Goal: Information Seeking & Learning: Learn about a topic

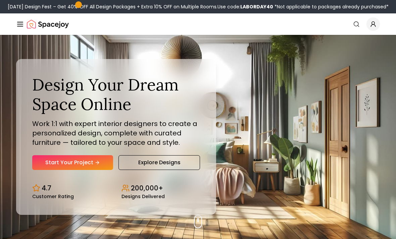
click at [369, 27] on span "Global" at bounding box center [373, 23] width 13 height 13
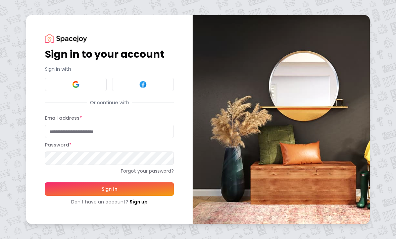
click at [111, 131] on input "Email address *" at bounding box center [109, 131] width 129 height 13
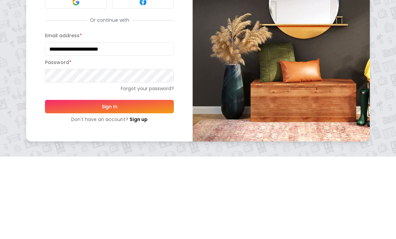
type input "**********"
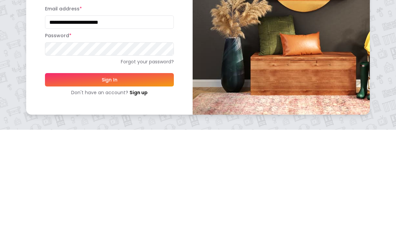
click at [157, 183] on button "Sign In" at bounding box center [109, 189] width 129 height 13
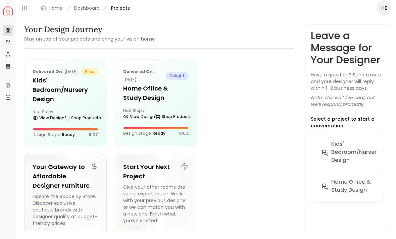
click at [72, 114] on div "Delivered on: [DATE] bliss Kids' Bedroom/Nursery design Next Steps: View Design…" at bounding box center [66, 103] width 82 height 86
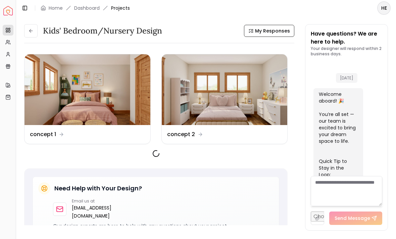
scroll to position [375, 0]
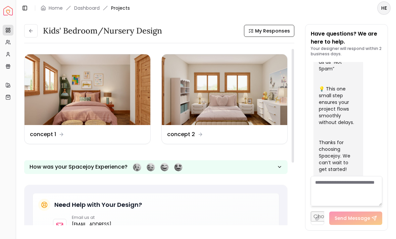
click at [102, 99] on img at bounding box center [88, 89] width 126 height 71
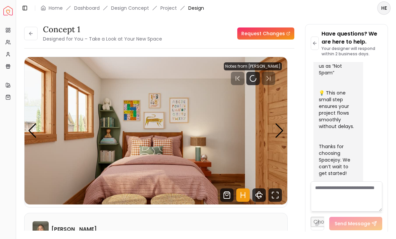
scroll to position [369, 0]
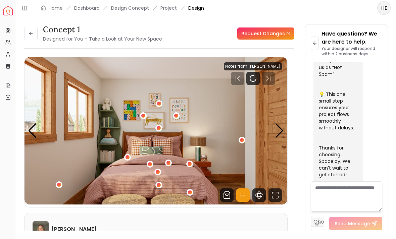
click at [35, 32] on button at bounding box center [30, 33] width 13 height 13
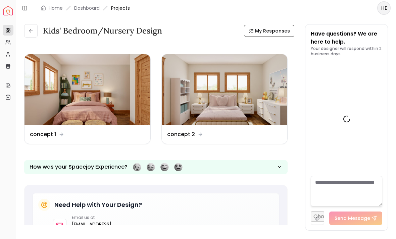
scroll to position [375, 0]
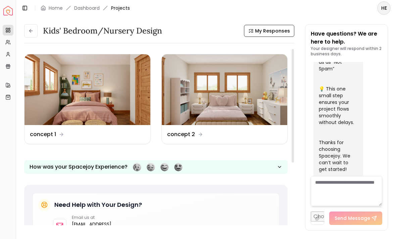
click at [230, 85] on img at bounding box center [225, 89] width 126 height 71
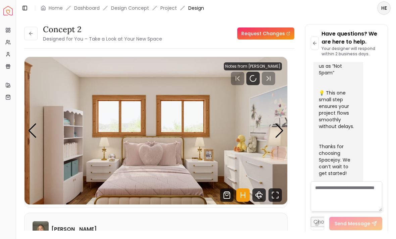
scroll to position [369, 0]
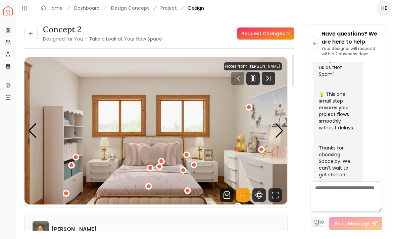
click at [276, 199] on icon "Fullscreen" at bounding box center [275, 195] width 13 height 13
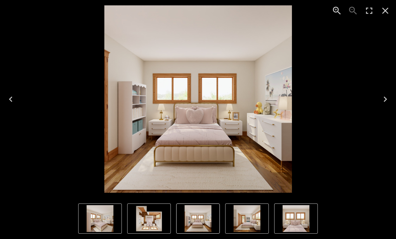
click at [380, 99] on icon "Next" at bounding box center [385, 99] width 11 height 11
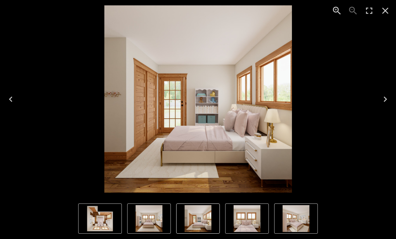
click at [381, 102] on icon "Next" at bounding box center [385, 99] width 11 height 11
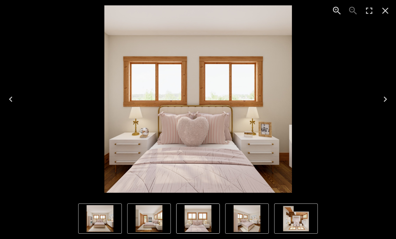
click at [382, 103] on icon "Next" at bounding box center [385, 99] width 11 height 11
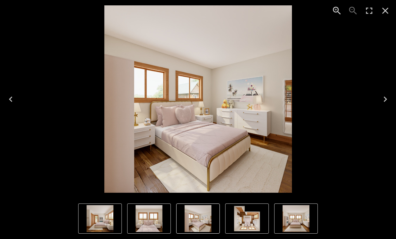
click at [392, 103] on button "Next" at bounding box center [385, 99] width 21 height 27
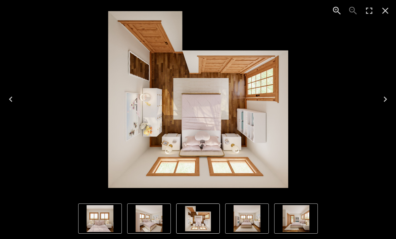
click at [387, 97] on icon "Next" at bounding box center [385, 99] width 11 height 11
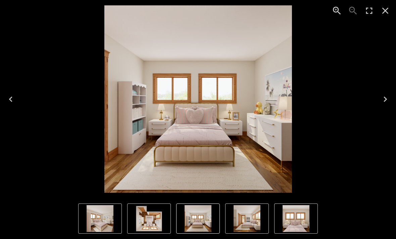
click at [388, 98] on icon "Next" at bounding box center [385, 99] width 11 height 11
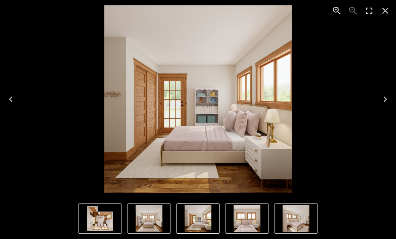
click at [389, 100] on icon "Next" at bounding box center [385, 99] width 11 height 11
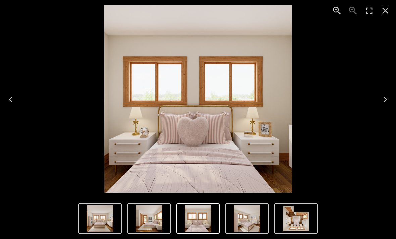
click at [392, 102] on button "Next" at bounding box center [385, 99] width 21 height 27
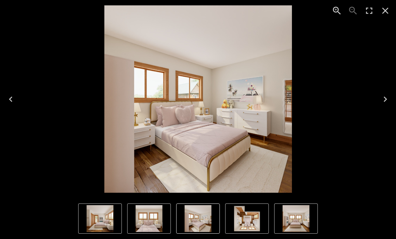
click at [389, 105] on button "Next" at bounding box center [385, 99] width 21 height 27
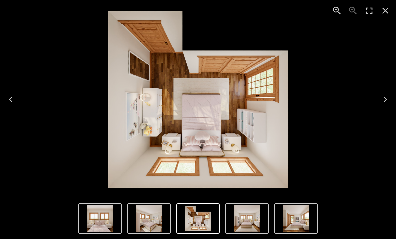
click at [384, 11] on icon "Close" at bounding box center [385, 10] width 11 height 11
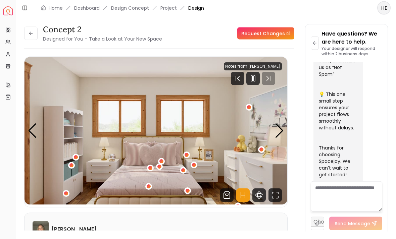
scroll to position [0, 0]
click at [32, 33] on icon at bounding box center [30, 33] width 5 height 5
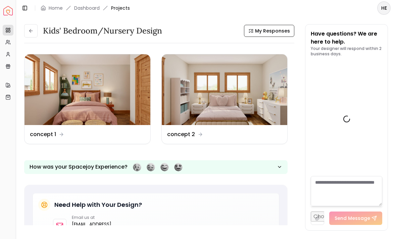
scroll to position [375, 0]
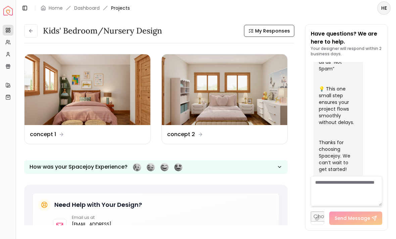
click at [124, 104] on img at bounding box center [88, 89] width 126 height 71
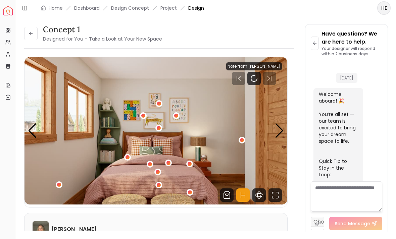
scroll to position [369, 0]
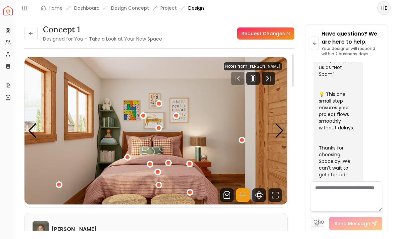
click at [274, 193] on icon "Fullscreen" at bounding box center [275, 195] width 13 height 13
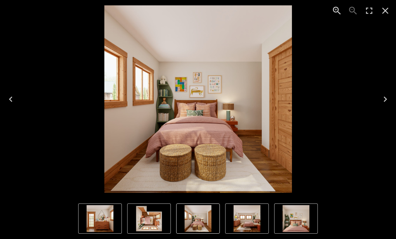
click at [387, 102] on icon "Next" at bounding box center [385, 99] width 11 height 11
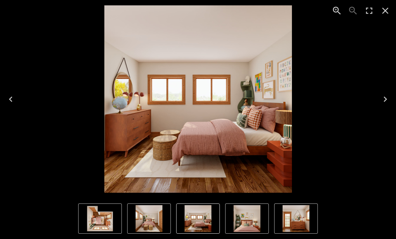
click at [394, 99] on button "Next" at bounding box center [385, 99] width 21 height 27
click at [394, 98] on button "Next" at bounding box center [385, 99] width 21 height 27
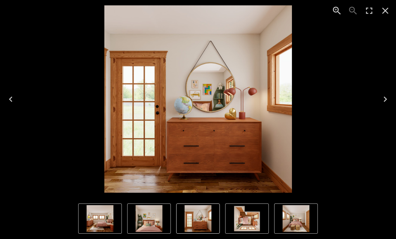
click at [13, 98] on icon "Previous" at bounding box center [10, 99] width 11 height 11
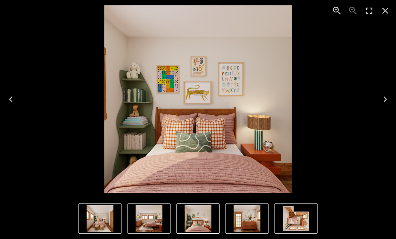
click at [8, 97] on icon "Previous" at bounding box center [10, 99] width 11 height 11
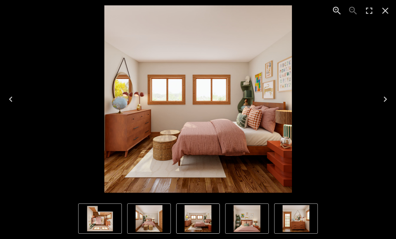
click at [393, 103] on button "Next" at bounding box center [385, 99] width 21 height 27
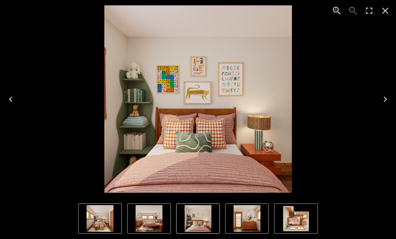
click at [395, 103] on button "Next" at bounding box center [385, 99] width 21 height 27
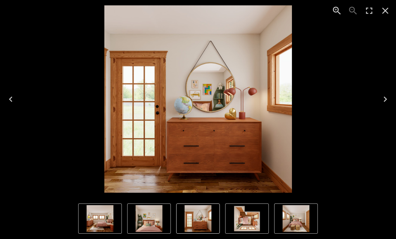
click at [387, 101] on icon "Next" at bounding box center [385, 99] width 11 height 11
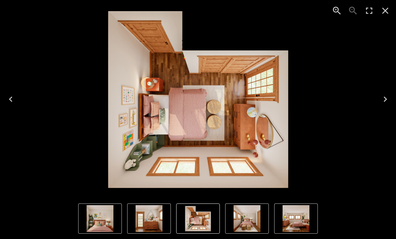
click at [391, 97] on button "Next" at bounding box center [385, 99] width 21 height 27
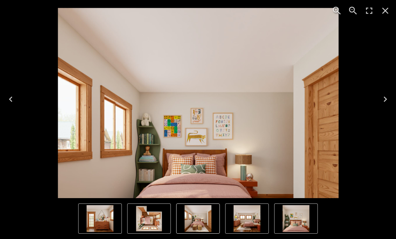
click at [385, 103] on icon "Next" at bounding box center [385, 99] width 11 height 11
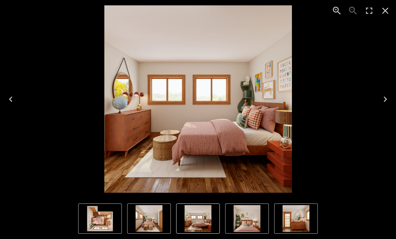
click at [303, 215] on img "4 of 5" at bounding box center [296, 218] width 27 height 27
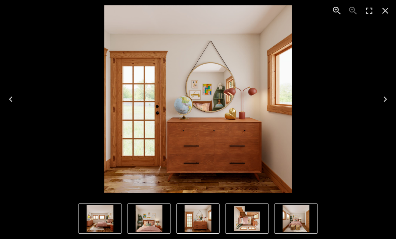
click at [110, 226] on img "2 of 5" at bounding box center [100, 218] width 27 height 27
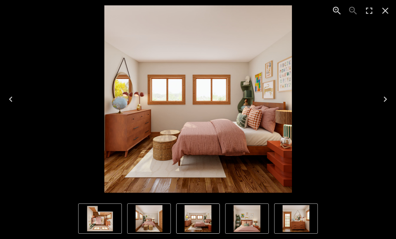
click at [202, 217] on img "2 of 5" at bounding box center [198, 218] width 27 height 27
click at [204, 223] on img "2 of 5" at bounding box center [198, 218] width 27 height 27
click at [202, 221] on img "2 of 5" at bounding box center [198, 218] width 27 height 27
click at [202, 220] on img "2 of 5" at bounding box center [198, 218] width 27 height 27
click at [203, 220] on img "2 of 5" at bounding box center [198, 218] width 27 height 27
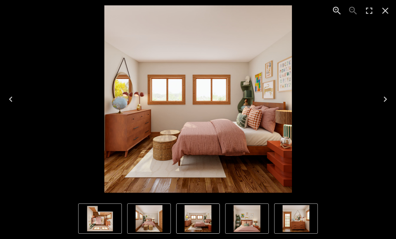
click at [202, 220] on img "2 of 5" at bounding box center [198, 218] width 27 height 27
click at [200, 223] on img "2 of 5" at bounding box center [198, 218] width 27 height 27
click at [199, 223] on img "2 of 5" at bounding box center [198, 218] width 27 height 27
click at [193, 218] on img "2 of 5" at bounding box center [198, 218] width 27 height 27
click at [193, 217] on img "2 of 5" at bounding box center [198, 218] width 27 height 27
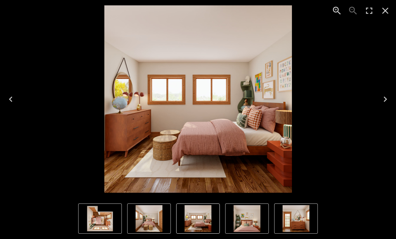
click at [201, 220] on img "2 of 5" at bounding box center [198, 218] width 27 height 27
click at [205, 220] on img "2 of 5" at bounding box center [198, 218] width 27 height 27
click at [202, 217] on img "2 of 5" at bounding box center [198, 218] width 27 height 27
click at [199, 212] on img "2 of 5" at bounding box center [198, 218] width 27 height 27
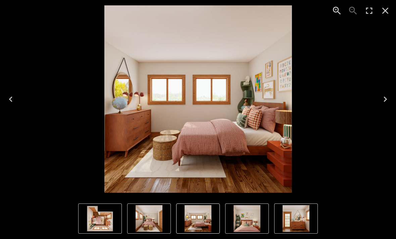
click at [241, 216] on img "3 of 5" at bounding box center [247, 218] width 27 height 27
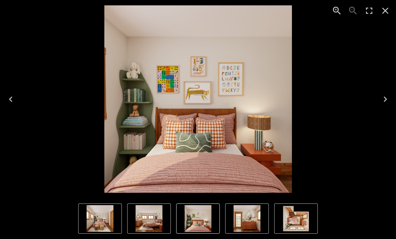
click at [251, 222] on img "4 of 5" at bounding box center [247, 218] width 27 height 27
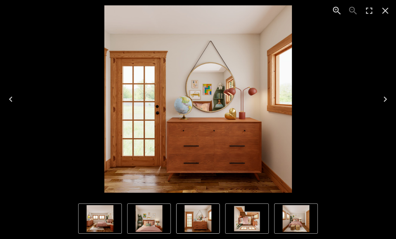
click at [152, 218] on img "3 of 5" at bounding box center [149, 218] width 27 height 27
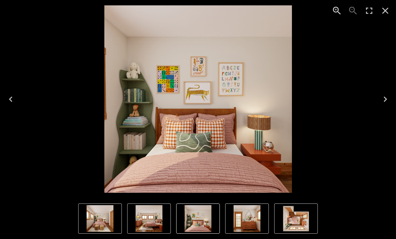
click at [258, 222] on img "4 of 5" at bounding box center [247, 218] width 27 height 27
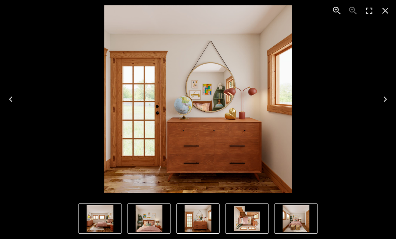
click at [260, 221] on img "5 of 5" at bounding box center [247, 218] width 27 height 27
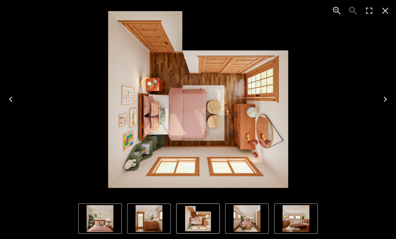
click at [154, 220] on img "4 of 5" at bounding box center [149, 218] width 27 height 27
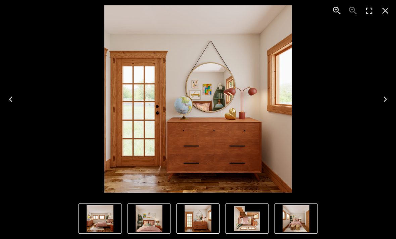
click at [104, 217] on img "2 of 5" at bounding box center [100, 218] width 27 height 27
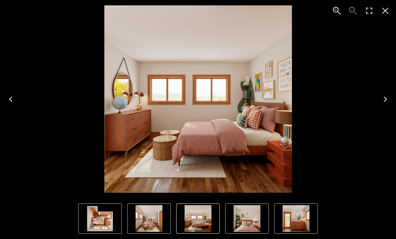
click at [102, 220] on img "5 of 5" at bounding box center [100, 218] width 27 height 27
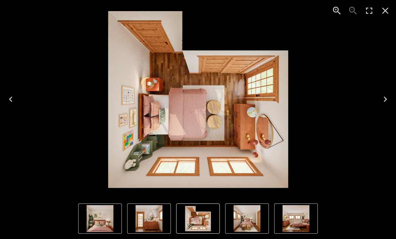
click at [152, 223] on img "4 of 5" at bounding box center [149, 218] width 27 height 27
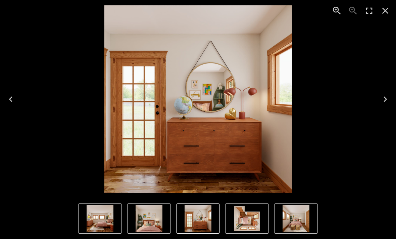
click at [161, 219] on img "3 of 5" at bounding box center [149, 218] width 27 height 27
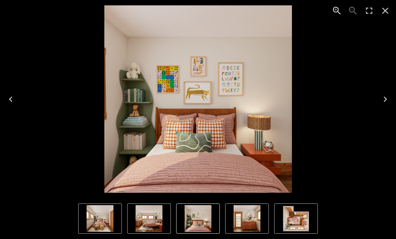
click at [153, 219] on img "2 of 5" at bounding box center [149, 218] width 27 height 27
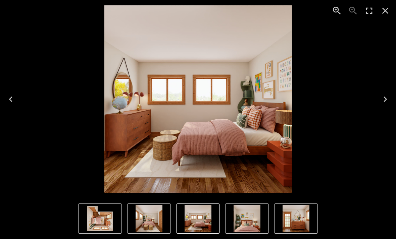
click at [156, 221] on img "1 of 5" at bounding box center [149, 218] width 27 height 27
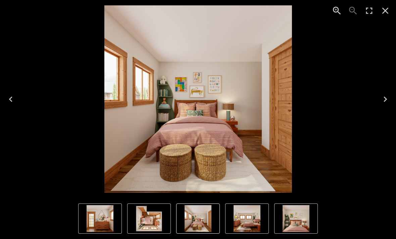
click at [152, 222] on img "5 of 5" at bounding box center [149, 218] width 27 height 27
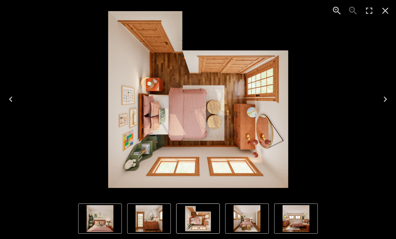
click at [385, 10] on icon "Close" at bounding box center [385, 11] width 6 height 6
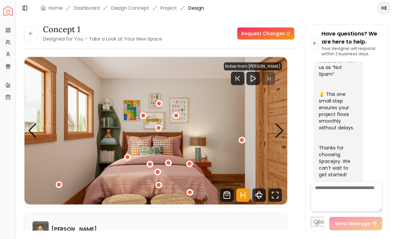
click at [33, 35] on icon at bounding box center [30, 33] width 5 height 5
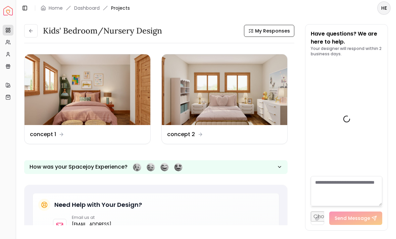
scroll to position [375, 0]
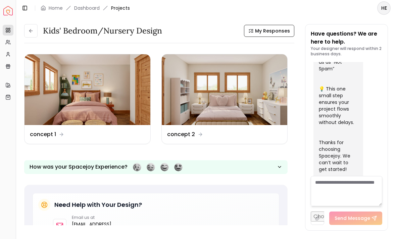
click at [128, 100] on img at bounding box center [88, 89] width 126 height 71
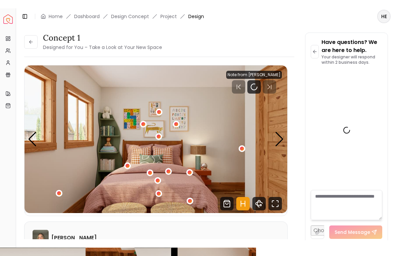
scroll to position [369, 0]
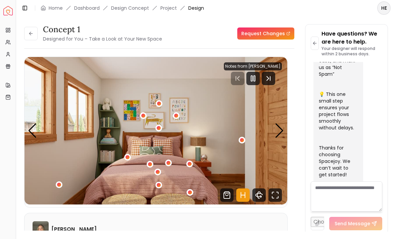
click at [257, 76] on icon "Pause" at bounding box center [253, 79] width 8 height 8
click at [280, 133] on div "Next slide" at bounding box center [279, 131] width 9 height 15
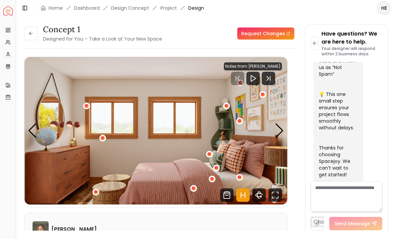
click at [276, 197] on icon "Fullscreen" at bounding box center [275, 195] width 13 height 13
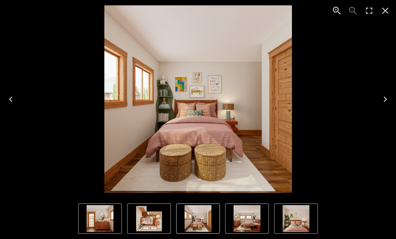
click at [386, 12] on icon "Close" at bounding box center [385, 10] width 11 height 11
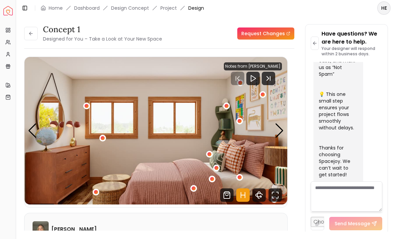
click at [260, 198] on icon "360 View" at bounding box center [258, 195] width 13 height 13
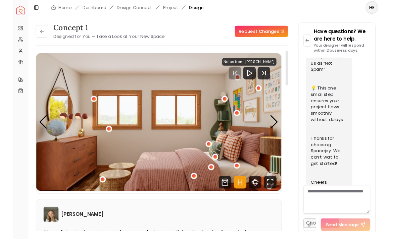
scroll to position [355, 0]
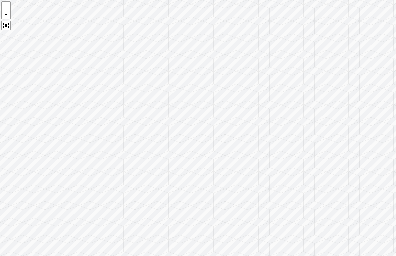
click at [328, 142] on div at bounding box center [198, 128] width 396 height 256
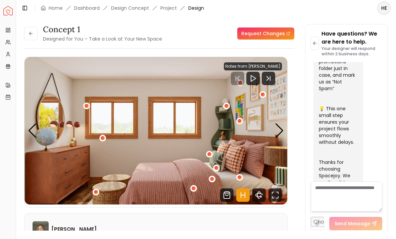
click at [32, 30] on button at bounding box center [30, 33] width 13 height 13
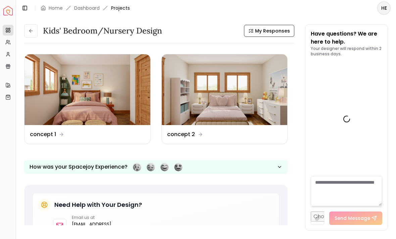
click at [229, 93] on img at bounding box center [225, 89] width 126 height 71
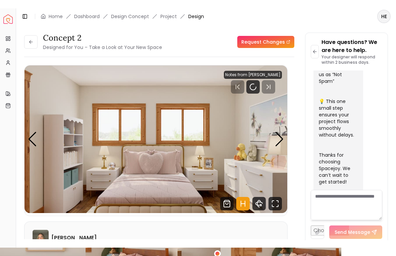
scroll to position [369, 0]
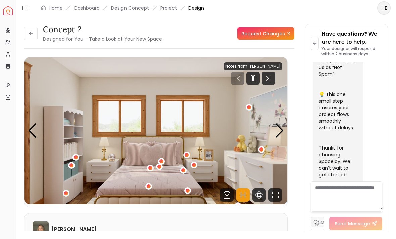
click at [257, 78] on icon "Pause" at bounding box center [253, 79] width 8 height 8
click at [260, 194] on icon "360 View" at bounding box center [259, 195] width 7 height 3
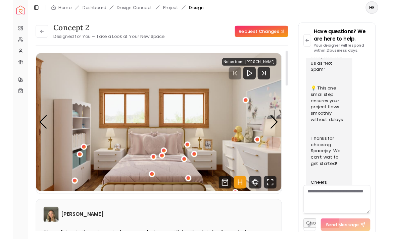
scroll to position [355, 0]
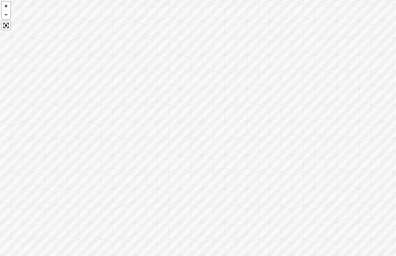
click at [353, 93] on div at bounding box center [198, 128] width 396 height 256
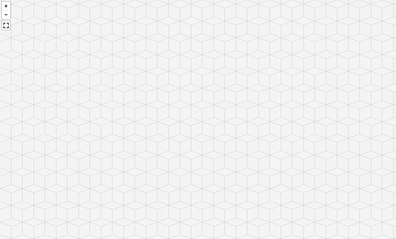
scroll to position [2, 0]
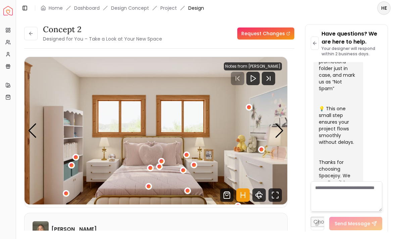
click at [26, 32] on button at bounding box center [30, 33] width 13 height 13
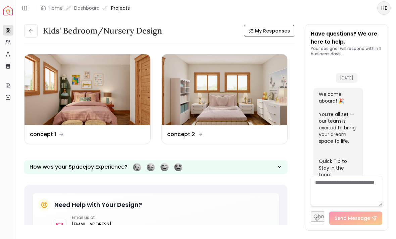
scroll to position [375, 0]
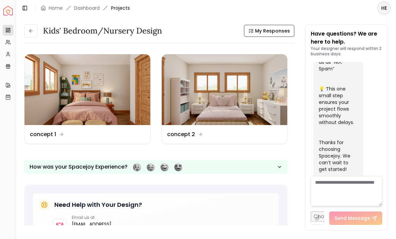
click at [247, 102] on img at bounding box center [225, 89] width 126 height 71
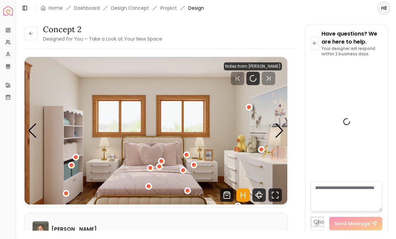
scroll to position [369, 0]
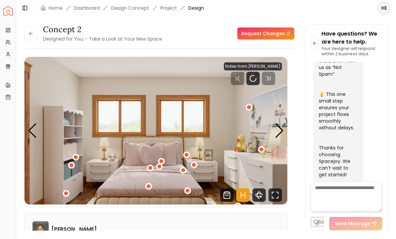
click at [197, 165] on div "1 / 5" at bounding box center [194, 165] width 7 height 7
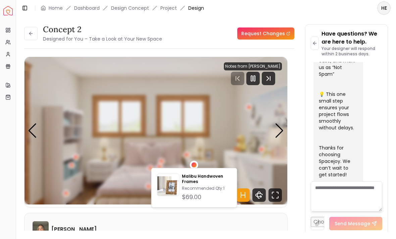
click at [257, 75] on icon "Pause" at bounding box center [253, 79] width 8 height 8
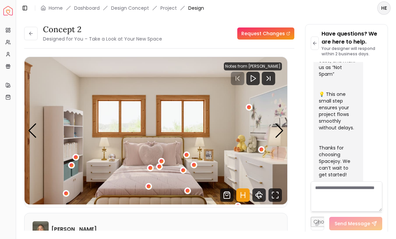
click at [197, 151] on img "1 / 5" at bounding box center [156, 131] width 263 height 148
click at [185, 168] on div "1 / 5" at bounding box center [183, 170] width 4 height 4
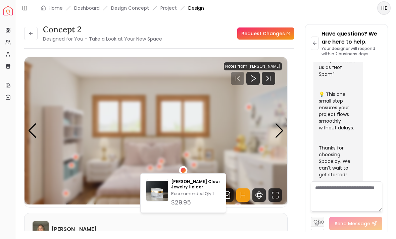
click at [185, 156] on div "1 / 5" at bounding box center [186, 155] width 7 height 7
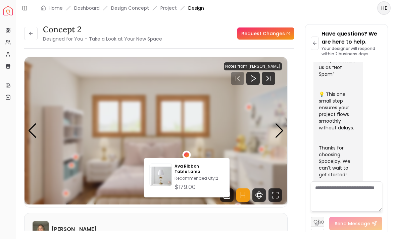
click at [209, 140] on img "1 / 5" at bounding box center [156, 131] width 263 height 148
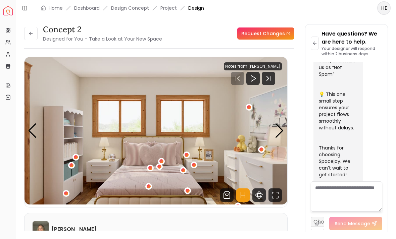
click at [186, 191] on div "1 / 5" at bounding box center [188, 191] width 4 height 4
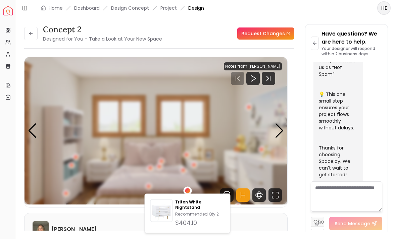
click at [207, 212] on p "Recommended Qty: 2" at bounding box center [199, 214] width 49 height 5
click at [253, 178] on img "1 / 5" at bounding box center [156, 131] width 263 height 148
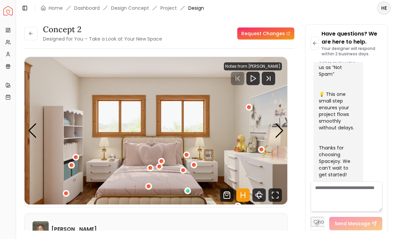
click at [65, 194] on div "1 / 5" at bounding box center [66, 194] width 4 height 4
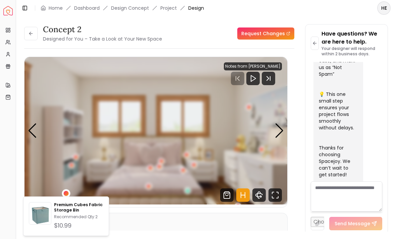
click at [70, 163] on div "1 / 5" at bounding box center [71, 165] width 4 height 4
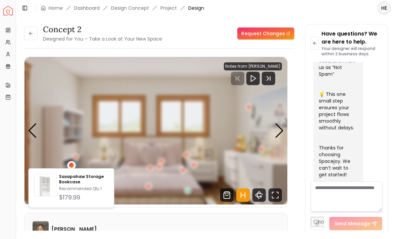
click at [97, 186] on div "Saxapahaw Storage Bookcase Recommended Qty: 1 $179.99" at bounding box center [83, 188] width 49 height 28
click at [242, 130] on img "1 / 5" at bounding box center [156, 131] width 263 height 148
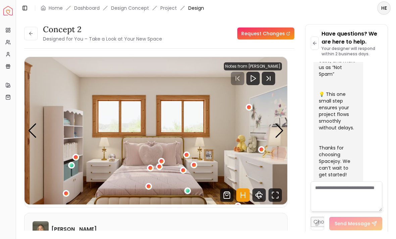
click at [185, 188] on div "1 / 5" at bounding box center [187, 191] width 7 height 7
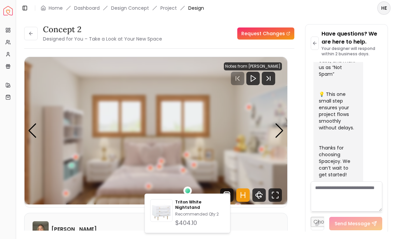
click at [156, 184] on img "1 / 5" at bounding box center [156, 131] width 263 height 148
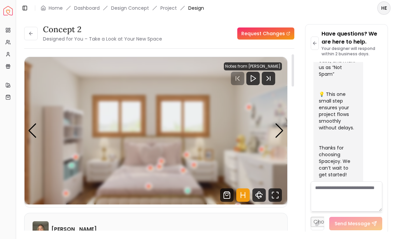
click at [147, 185] on div "1 / 5" at bounding box center [149, 187] width 4 height 4
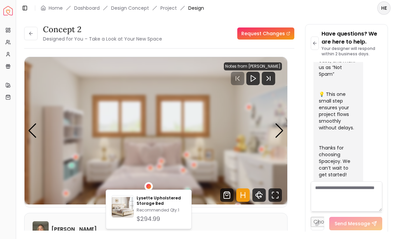
click at [170, 201] on p "Lysette Upholstered Storage Bed" at bounding box center [161, 201] width 49 height 11
click at [227, 128] on img "1 / 5" at bounding box center [156, 131] width 263 height 148
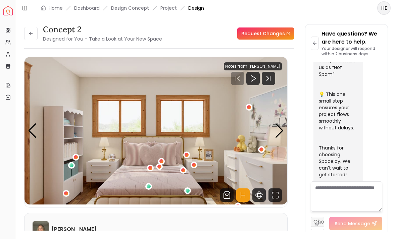
click at [228, 172] on img "1 / 5" at bounding box center [156, 131] width 263 height 148
click at [32, 31] on icon at bounding box center [30, 33] width 5 height 5
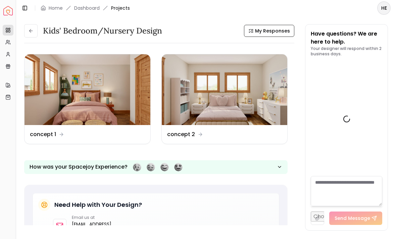
scroll to position [375, 0]
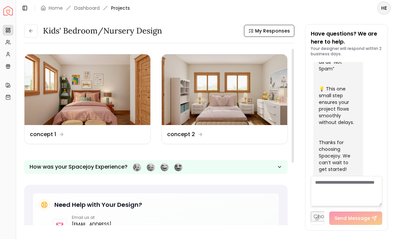
click at [118, 90] on img at bounding box center [88, 89] width 126 height 71
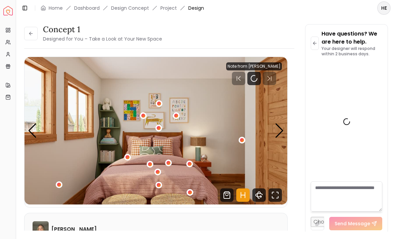
scroll to position [369, 0]
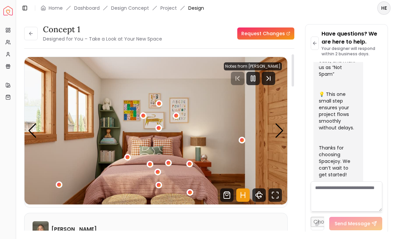
click at [251, 80] on div at bounding box center [252, 78] width 13 height 13
click at [29, 32] on icon at bounding box center [30, 33] width 5 height 5
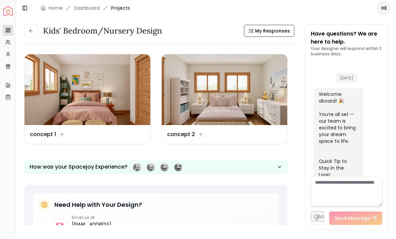
scroll to position [375, 0]
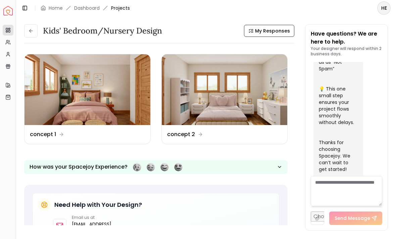
click at [130, 97] on img at bounding box center [88, 89] width 126 height 71
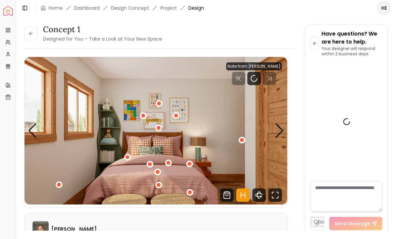
scroll to position [369, 0]
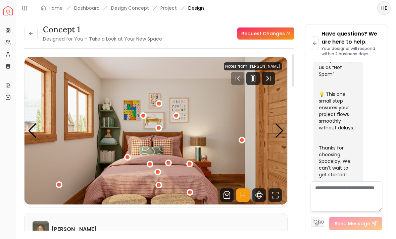
click at [239, 166] on img "1 / 5" at bounding box center [156, 131] width 263 height 148
click at [256, 79] on icon "Pause" at bounding box center [253, 79] width 8 height 8
click at [283, 129] on div "Next slide" at bounding box center [279, 131] width 9 height 15
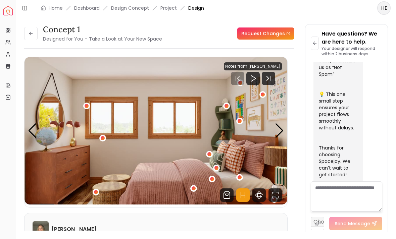
click at [265, 141] on img "2 / 5" at bounding box center [156, 131] width 263 height 148
click at [280, 124] on div "Next slide" at bounding box center [279, 131] width 9 height 15
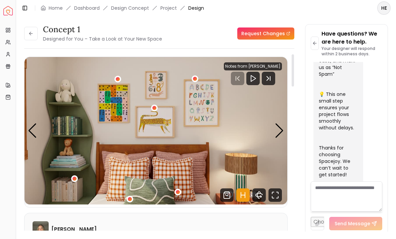
click at [274, 126] on img "3 / 5" at bounding box center [156, 131] width 263 height 148
click at [287, 130] on img "3 / 5" at bounding box center [156, 131] width 263 height 148
click at [287, 131] on div "00:02 01:50 Notes from [PERSON_NAME] Loading... Start" at bounding box center [155, 132] width 263 height 151
click at [280, 130] on div "Next slide" at bounding box center [279, 131] width 9 height 15
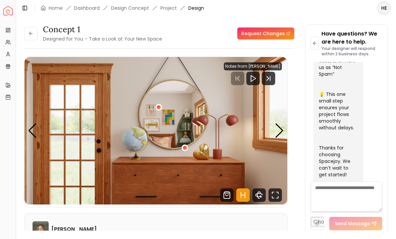
click at [40, 125] on img "4 / 5" at bounding box center [156, 131] width 263 height 148
click at [40, 134] on img "4 / 5" at bounding box center [156, 131] width 263 height 148
click at [35, 130] on div "Previous slide" at bounding box center [32, 131] width 9 height 15
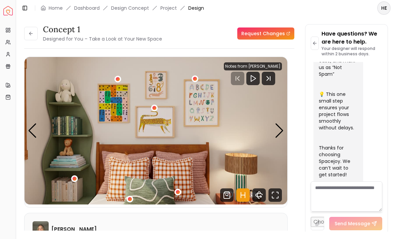
click at [278, 133] on div "Next slide" at bounding box center [279, 131] width 9 height 15
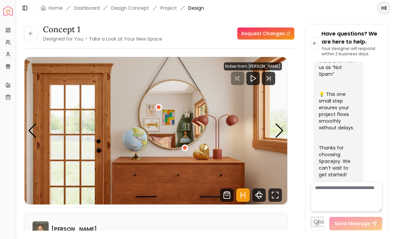
click at [278, 132] on div "Next slide" at bounding box center [279, 131] width 9 height 15
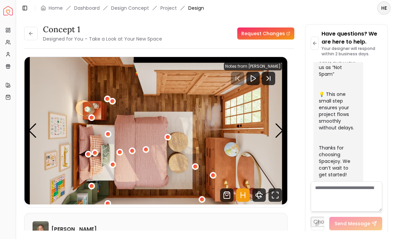
click at [280, 129] on div "Next slide" at bounding box center [279, 131] width 9 height 15
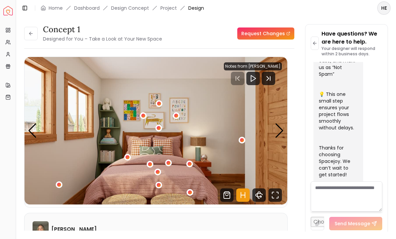
click at [275, 133] on div "Next slide" at bounding box center [279, 131] width 9 height 15
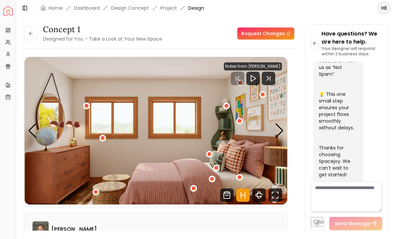
click at [191, 187] on div "2 / 5" at bounding box center [193, 188] width 7 height 7
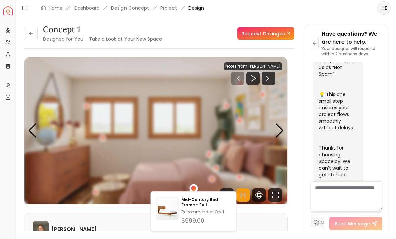
click at [215, 209] on div "Mid-Century Bed Frame - Full Recommended Qty: 1 $999.00" at bounding box center [205, 211] width 49 height 28
click at [240, 120] on div "2 / 5" at bounding box center [240, 121] width 4 height 4
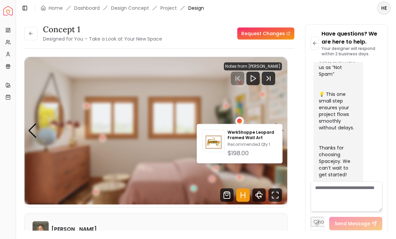
click at [174, 147] on img "2 / 5" at bounding box center [156, 131] width 263 height 148
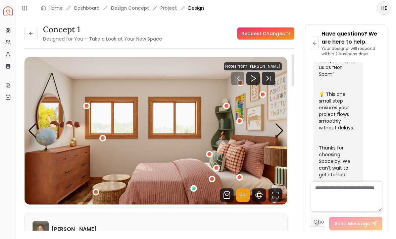
click at [273, 197] on icon "Fullscreen" at bounding box center [273, 198] width 2 height 2
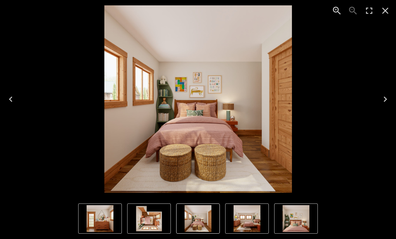
click at [387, 97] on icon "Next" at bounding box center [385, 99] width 11 height 11
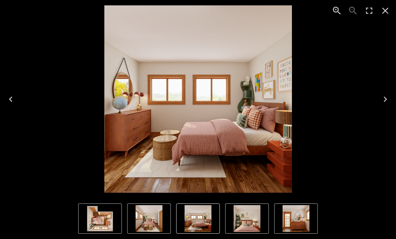
click at [383, 99] on icon "Next" at bounding box center [385, 99] width 11 height 11
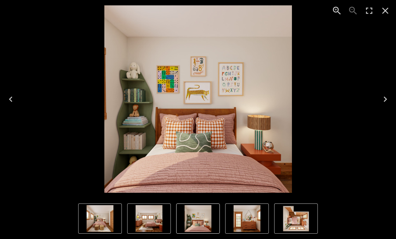
click at [382, 100] on icon "Next" at bounding box center [385, 99] width 11 height 11
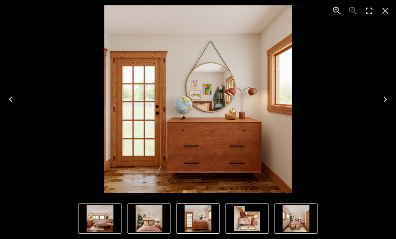
click at [376, 10] on button "Enter Fullscreen" at bounding box center [369, 11] width 16 height 16
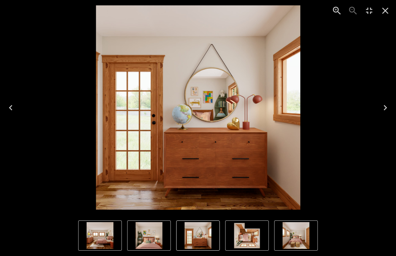
scroll to position [355, 0]
click at [382, 39] on div "4 of 5" at bounding box center [197, 107] width 385 height 204
click at [382, 14] on icon "Close" at bounding box center [385, 10] width 11 height 11
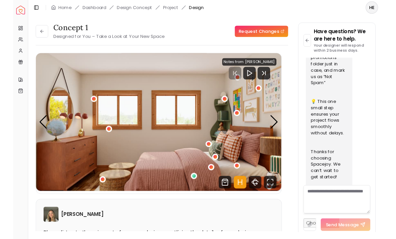
scroll to position [2, 0]
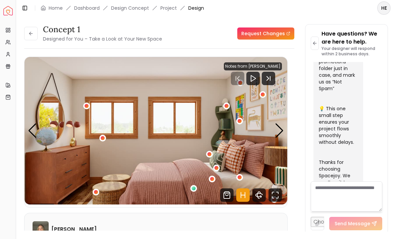
click at [277, 132] on div "Next slide" at bounding box center [279, 131] width 9 height 15
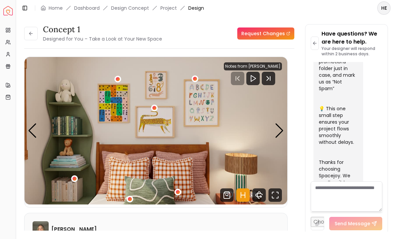
click at [74, 176] on div "3 / 5" at bounding box center [74, 179] width 7 height 7
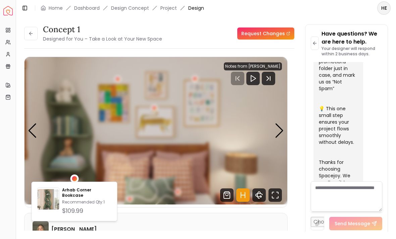
click at [103, 200] on p "Recommended Qty: 1" at bounding box center [86, 202] width 49 height 5
click at [254, 119] on img "3 / 5" at bounding box center [156, 131] width 263 height 148
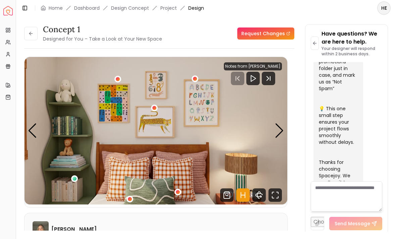
click at [283, 129] on div "Next slide" at bounding box center [279, 131] width 9 height 15
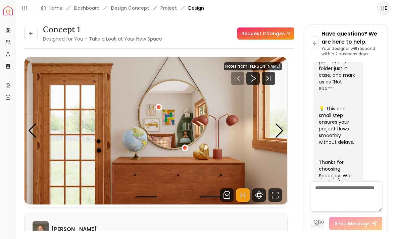
click at [190, 179] on img "4 / 5" at bounding box center [156, 131] width 263 height 148
click at [280, 133] on div "Next slide" at bounding box center [279, 131] width 9 height 15
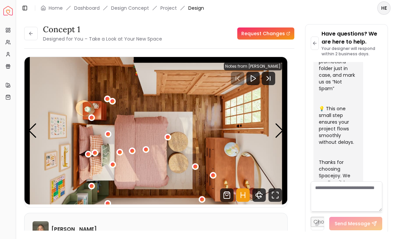
click at [209, 176] on img "5 / 5" at bounding box center [156, 131] width 263 height 148
click at [213, 175] on div "5 / 5" at bounding box center [213, 176] width 4 height 4
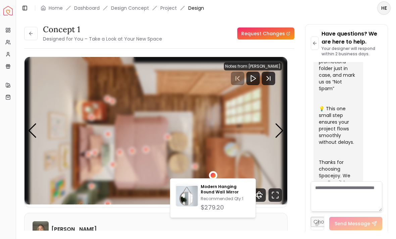
click at [233, 169] on img "5 / 5" at bounding box center [156, 131] width 263 height 148
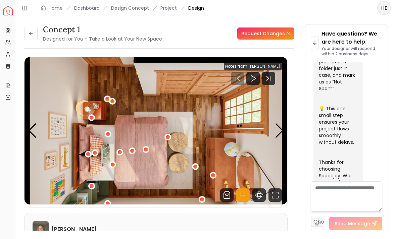
click at [200, 198] on div "5 / 5" at bounding box center [202, 200] width 4 height 4
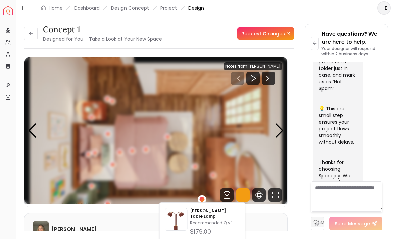
click at [228, 169] on img "5 / 5" at bounding box center [156, 131] width 263 height 148
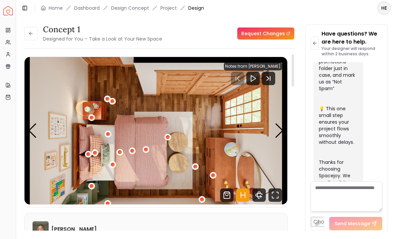
click at [193, 167] on div "5 / 5" at bounding box center [195, 166] width 7 height 7
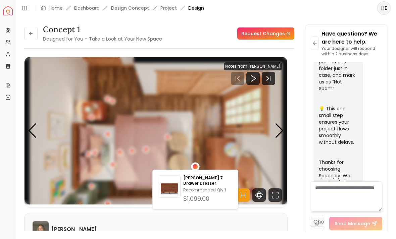
click at [214, 185] on p "[PERSON_NAME] 7 Drawer Dresser" at bounding box center [207, 181] width 49 height 11
click at [253, 108] on img "5 / 5" at bounding box center [156, 131] width 263 height 148
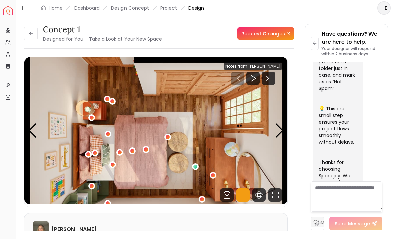
click at [96, 114] on img "5 / 5" at bounding box center [156, 131] width 263 height 148
click at [92, 117] on div "5 / 5" at bounding box center [92, 118] width 4 height 4
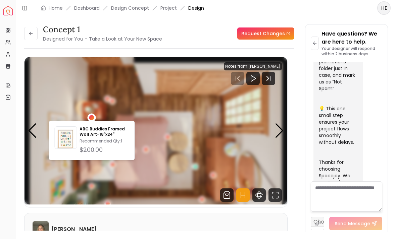
click at [110, 99] on div "5 / 5" at bounding box center [112, 101] width 7 height 7
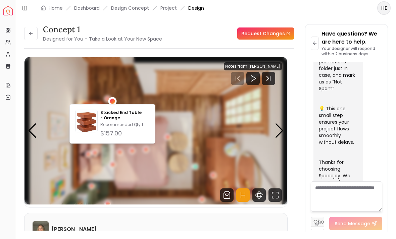
click at [134, 121] on div "Stacked End Table - Orange Recommended Qty: 1 $157.00" at bounding box center [124, 124] width 49 height 28
click at [27, 38] on button at bounding box center [30, 33] width 13 height 13
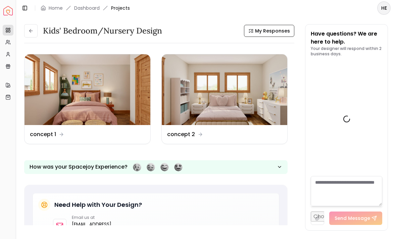
scroll to position [375, 0]
